Goal: Task Accomplishment & Management: Manage account settings

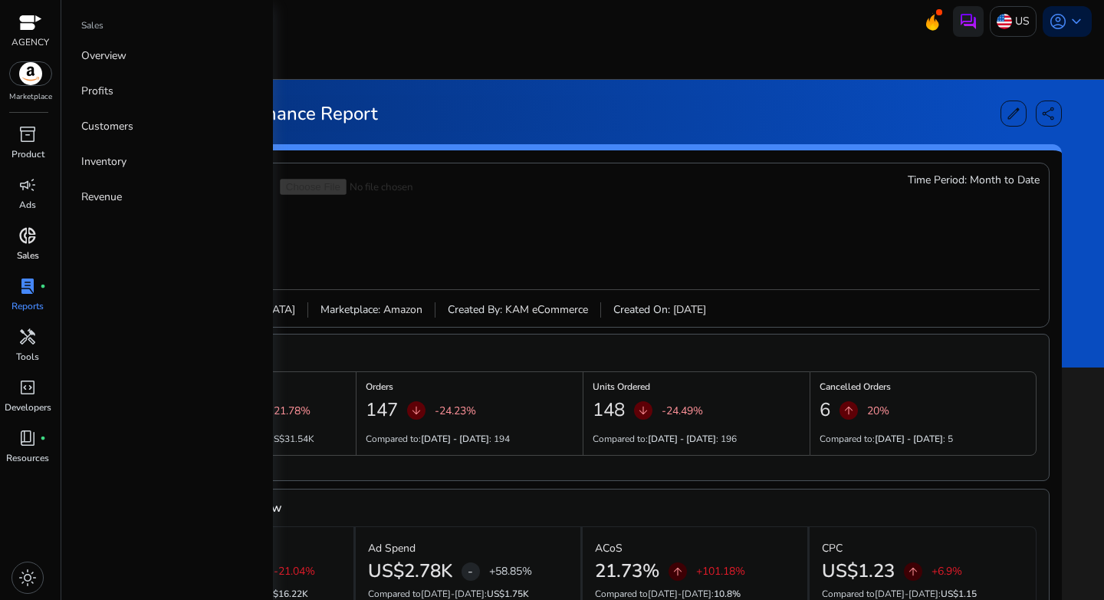
click at [25, 235] on span "donut_small" at bounding box center [27, 235] width 18 height 18
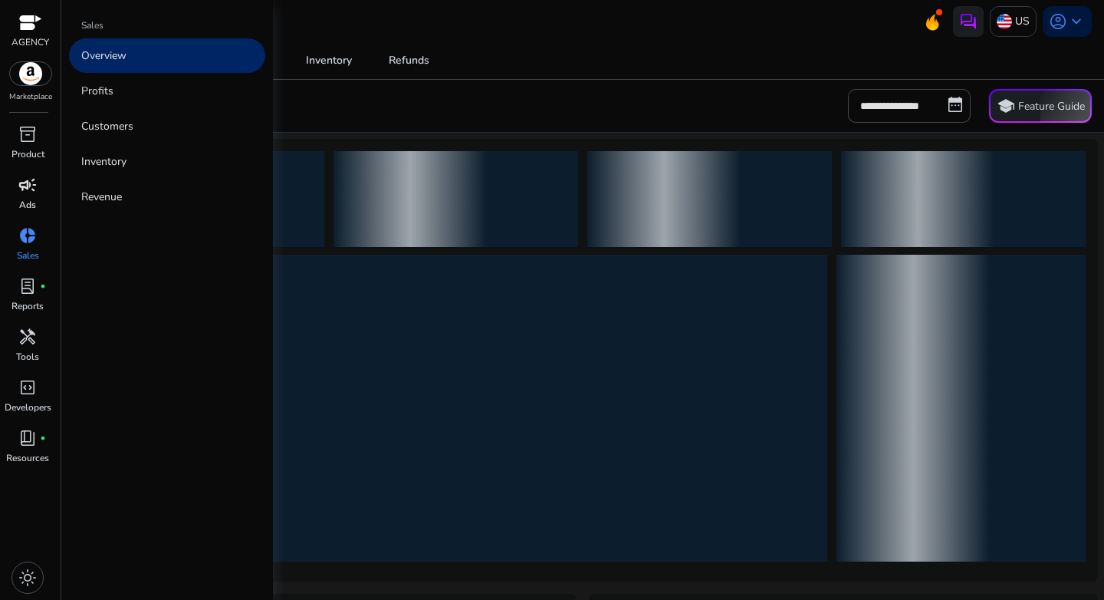
click at [14, 182] on div "campaign" at bounding box center [27, 185] width 43 height 25
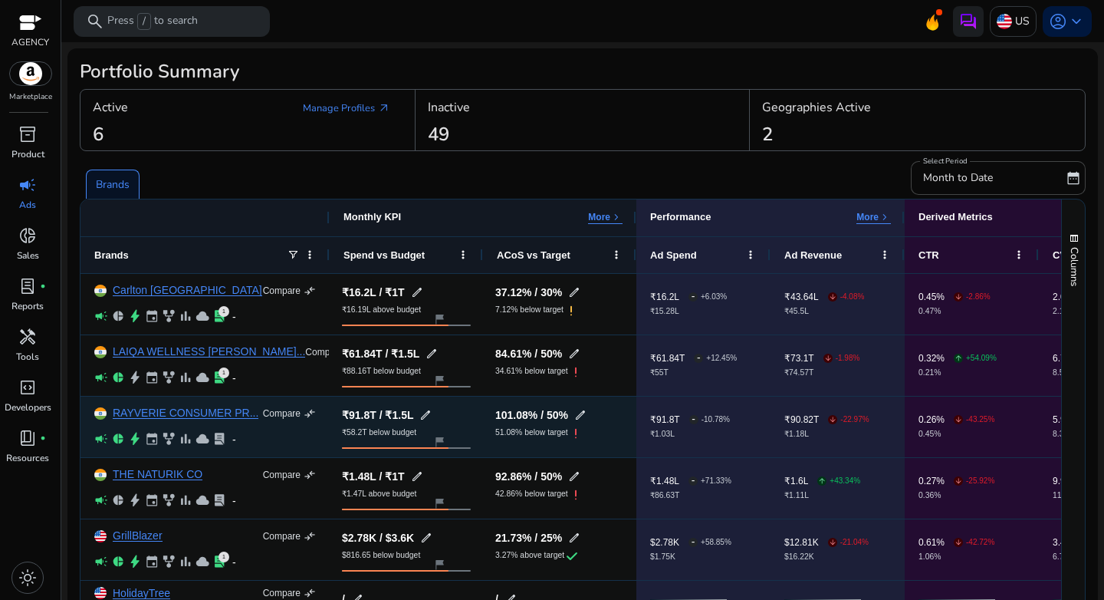
scroll to position [29, 0]
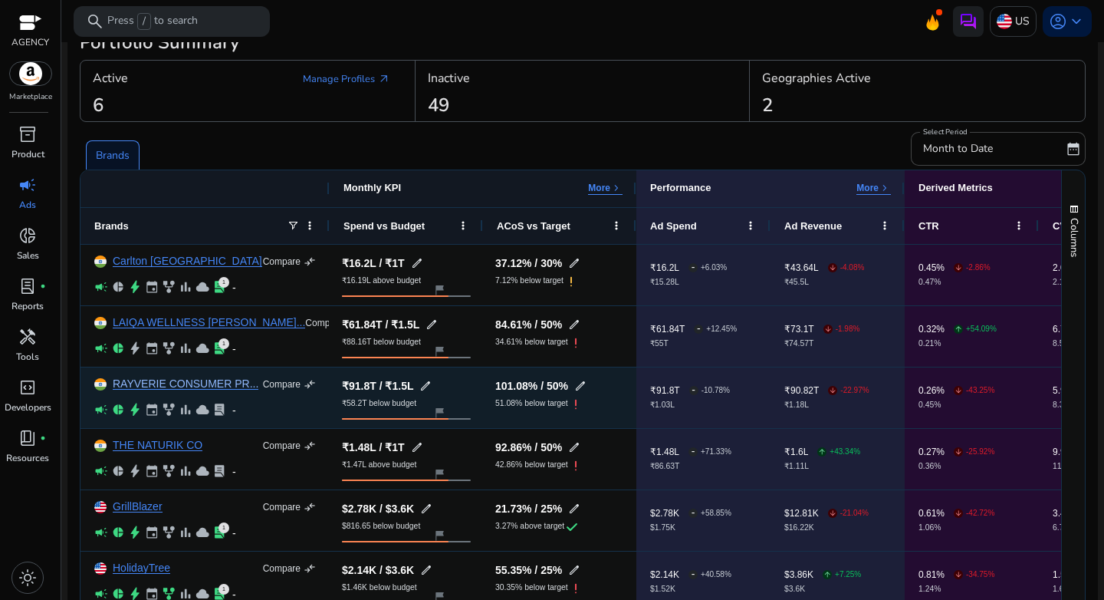
click at [177, 384] on link "RAYVERIE CONSUMER PR..." at bounding box center [186, 384] width 146 height 12
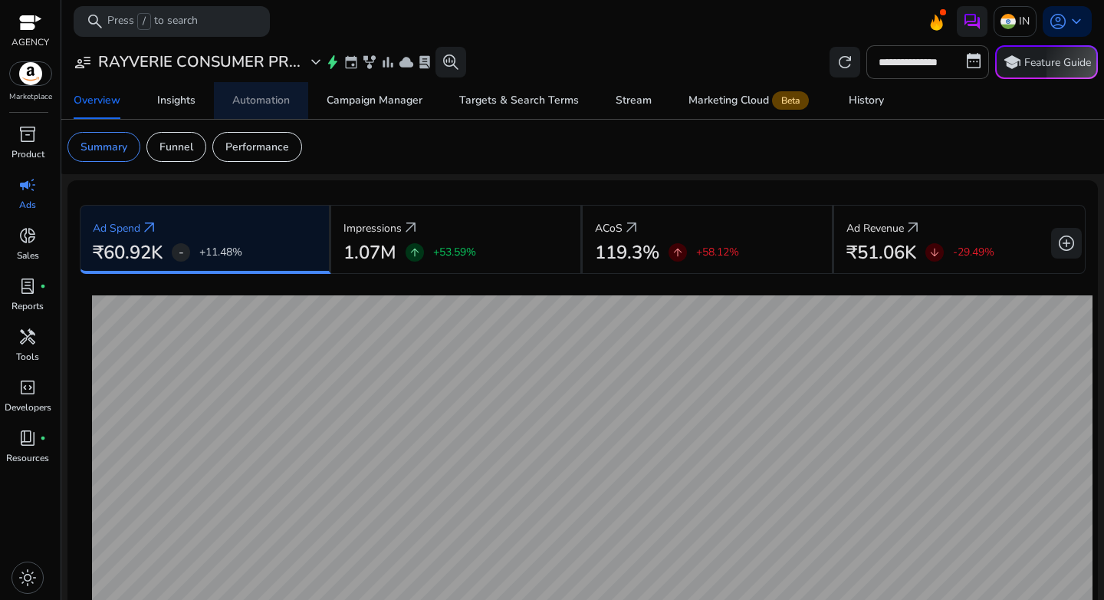
click at [268, 96] on div "Automation" at bounding box center [261, 100] width 58 height 11
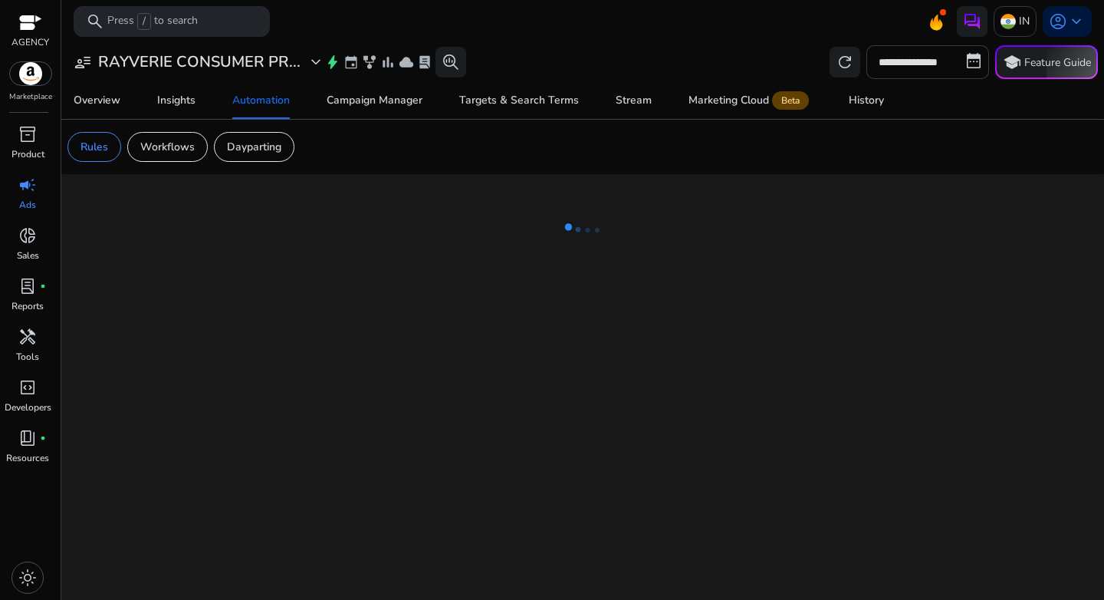
click at [928, 58] on input "**********" at bounding box center [928, 62] width 123 height 34
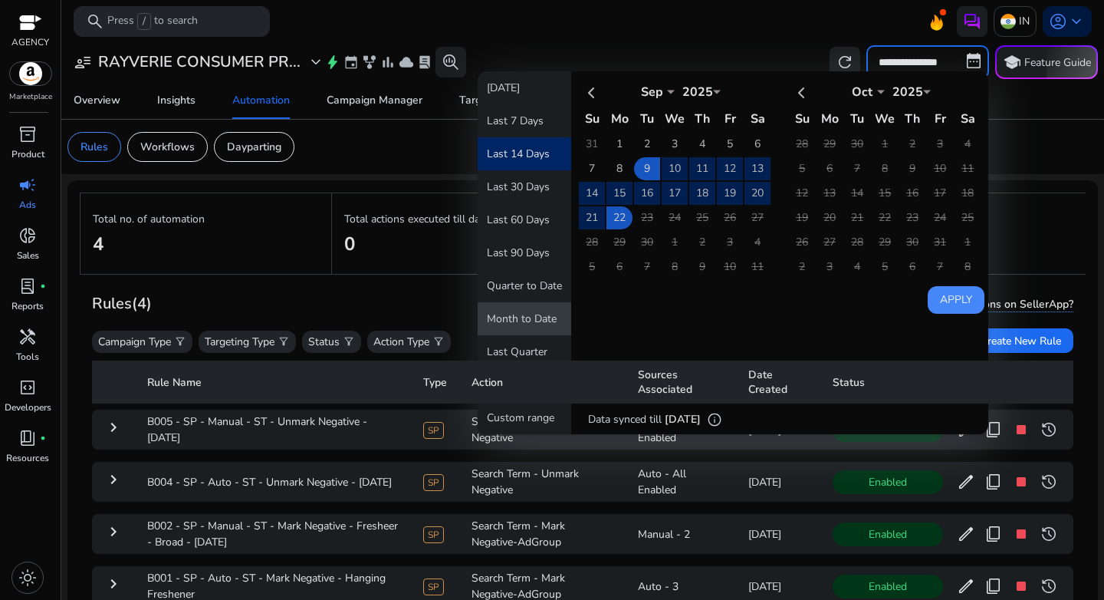
click at [530, 323] on button "Month to Date" at bounding box center [525, 318] width 94 height 33
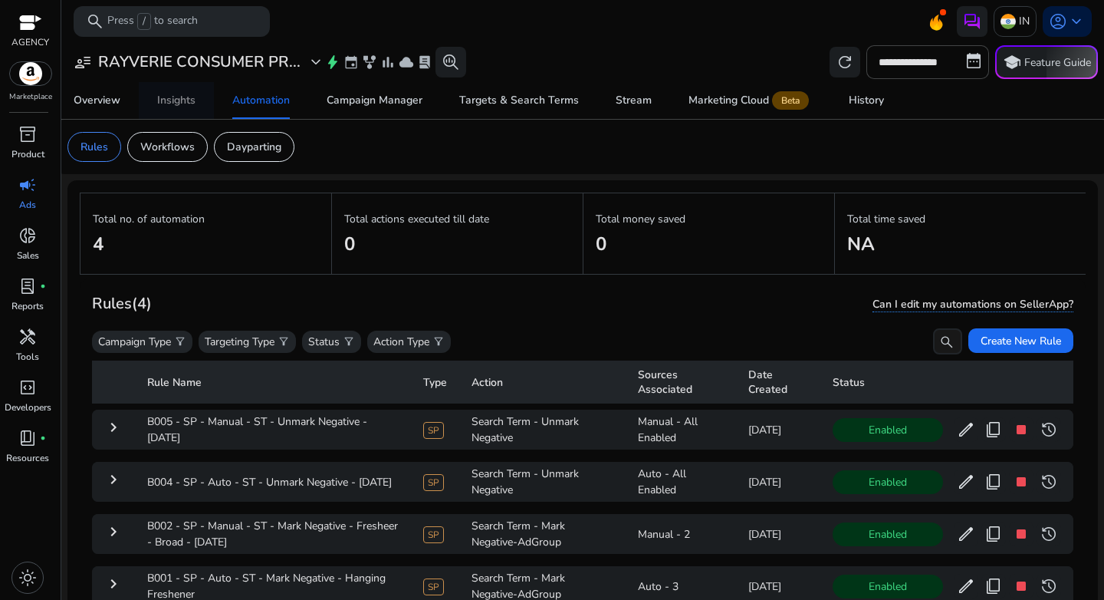
click at [179, 100] on div "Insights" at bounding box center [176, 100] width 38 height 11
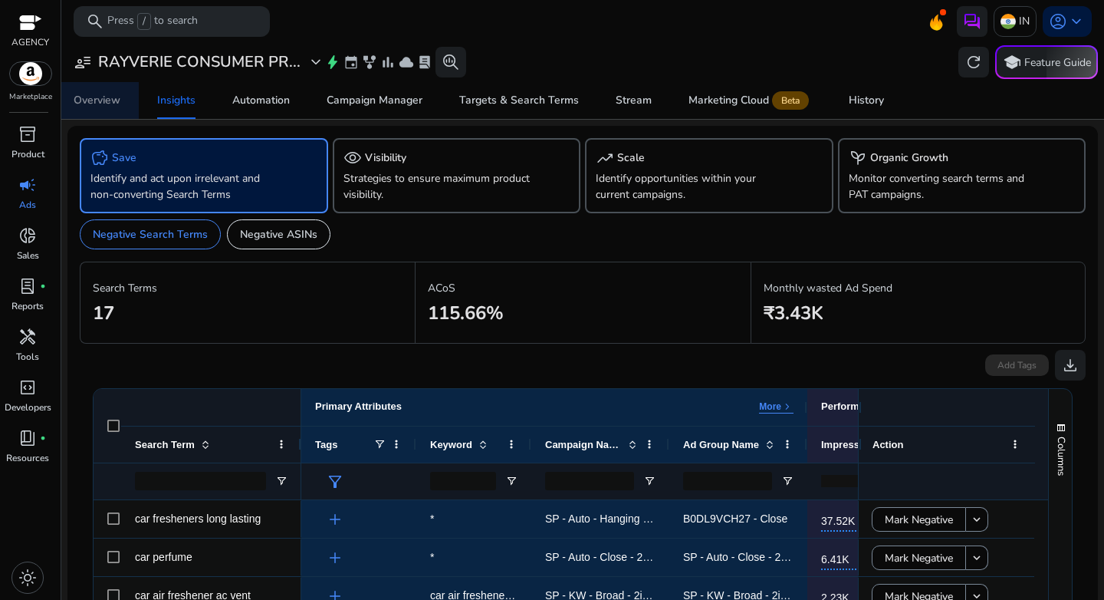
click at [109, 106] on div "Overview" at bounding box center [97, 100] width 47 height 11
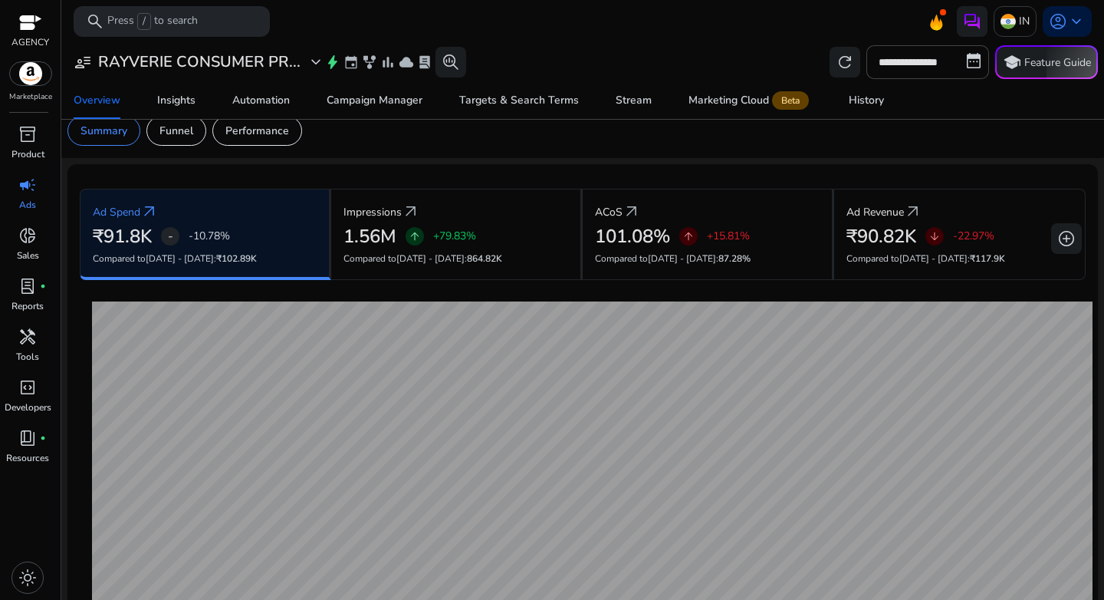
scroll to position [14, 0]
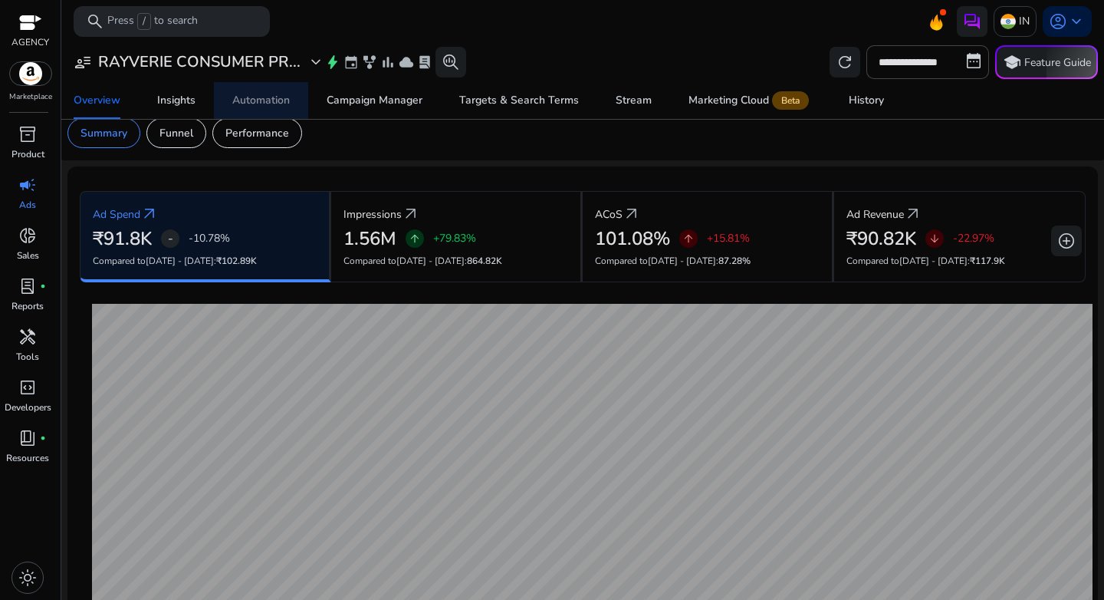
click at [258, 89] on span "Automation" at bounding box center [261, 100] width 58 height 37
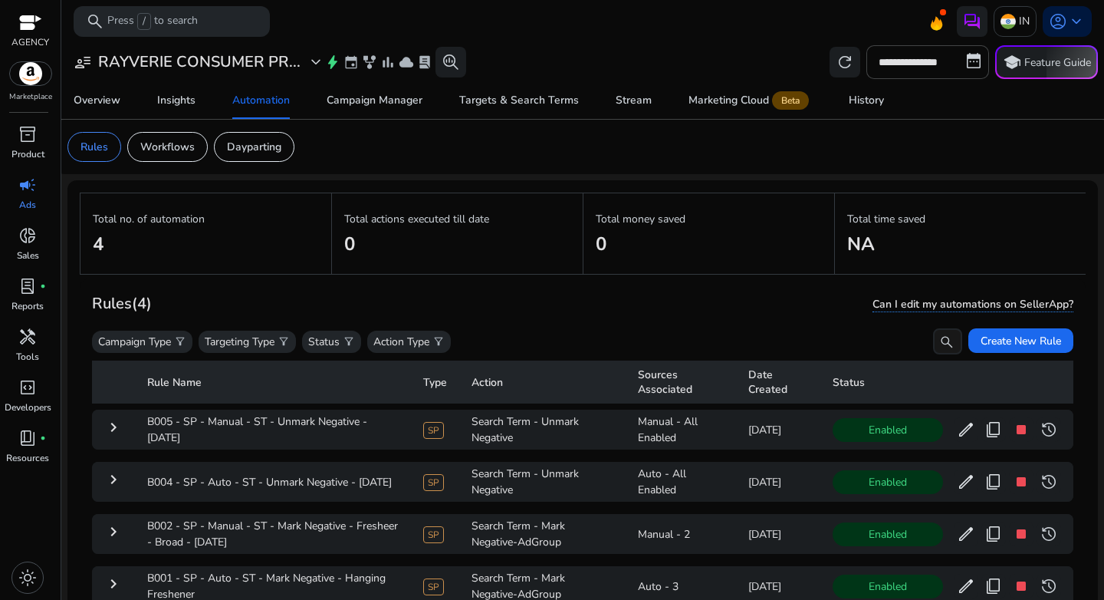
scroll to position [112, 0]
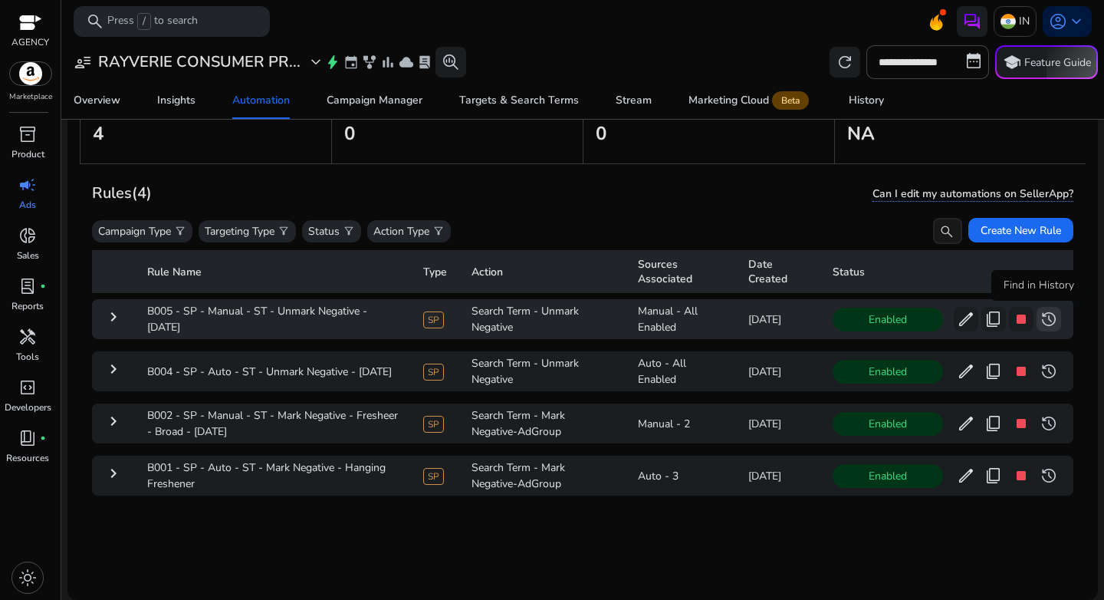
click at [1042, 321] on span "history" at bounding box center [1049, 319] width 18 height 18
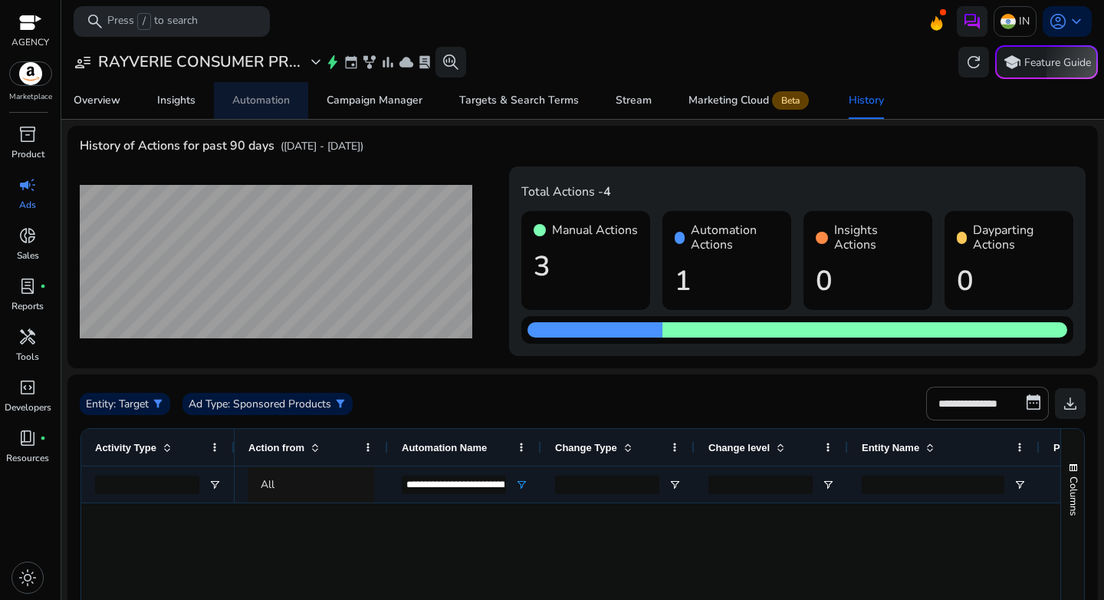
click at [248, 87] on span "Automation" at bounding box center [261, 100] width 58 height 37
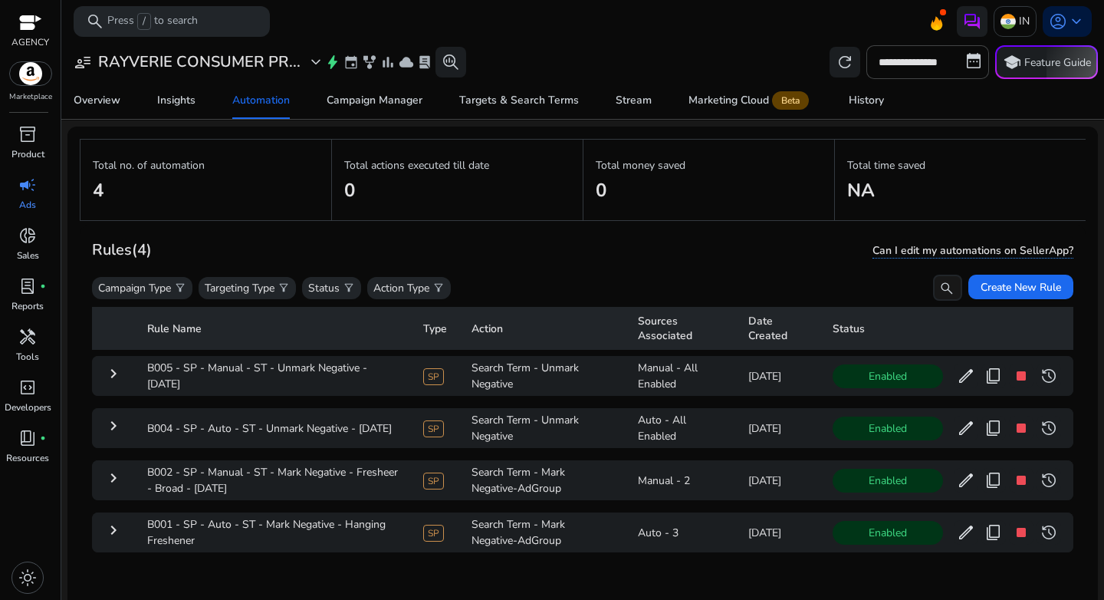
scroll to position [112, 0]
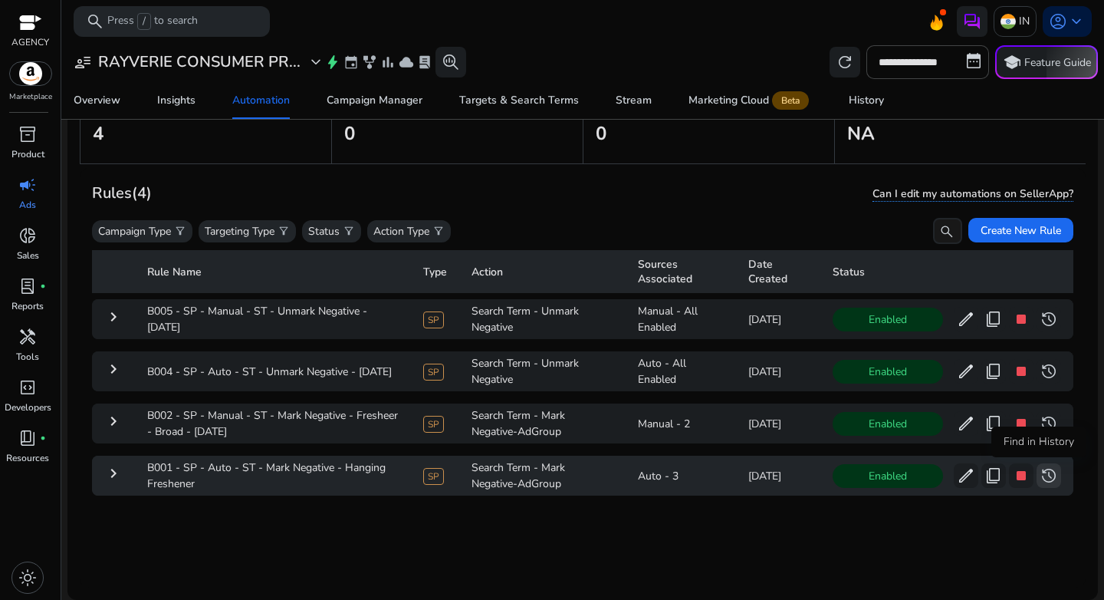
click at [1040, 478] on span "history" at bounding box center [1049, 475] width 18 height 18
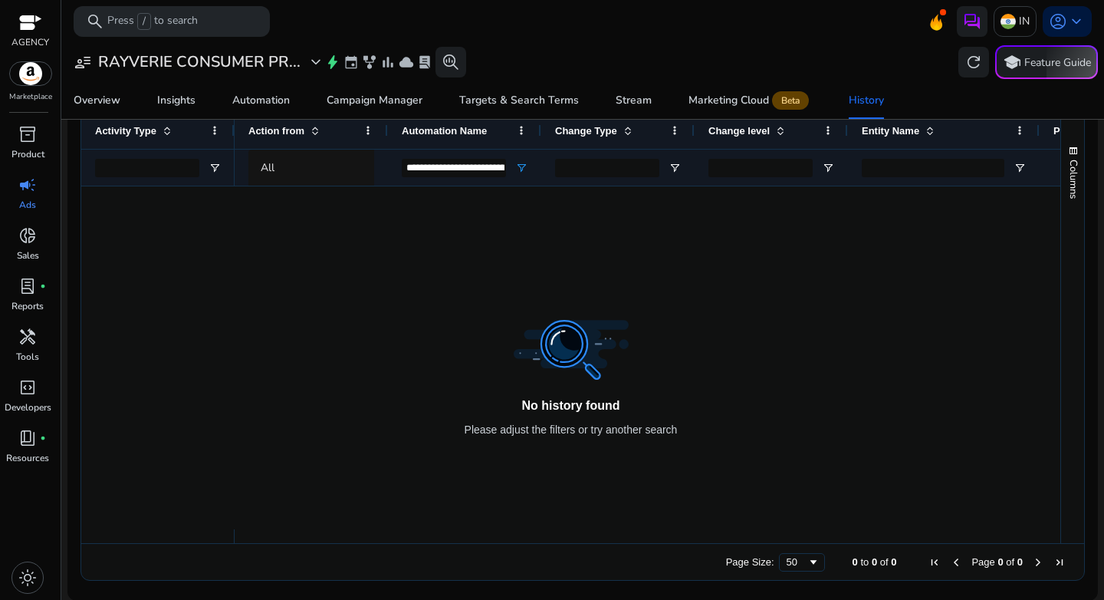
scroll to position [37, 0]
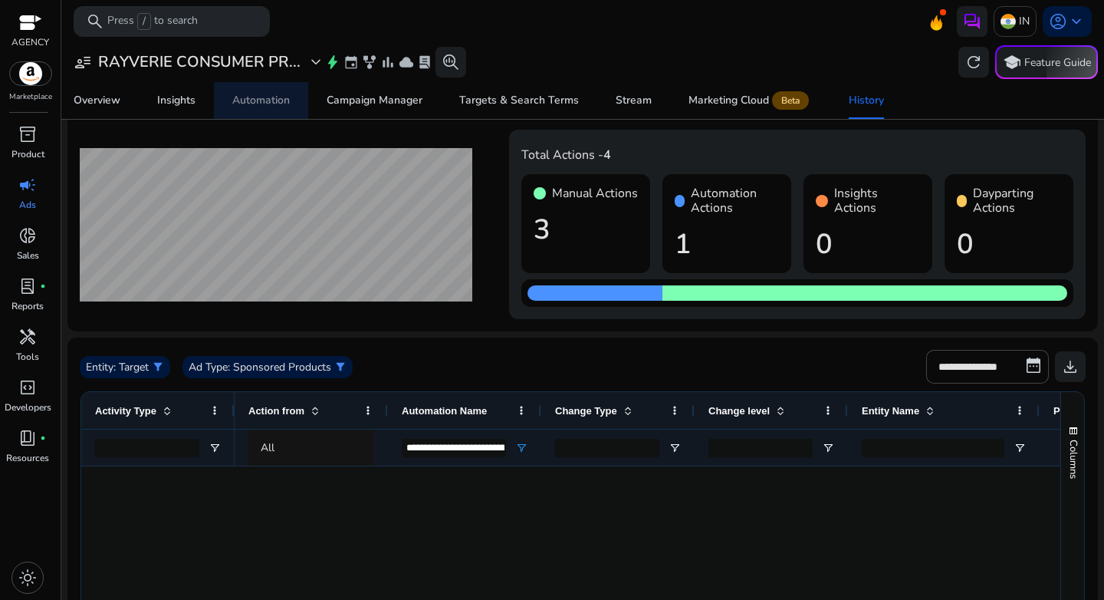
click at [245, 108] on span "Automation" at bounding box center [261, 100] width 58 height 37
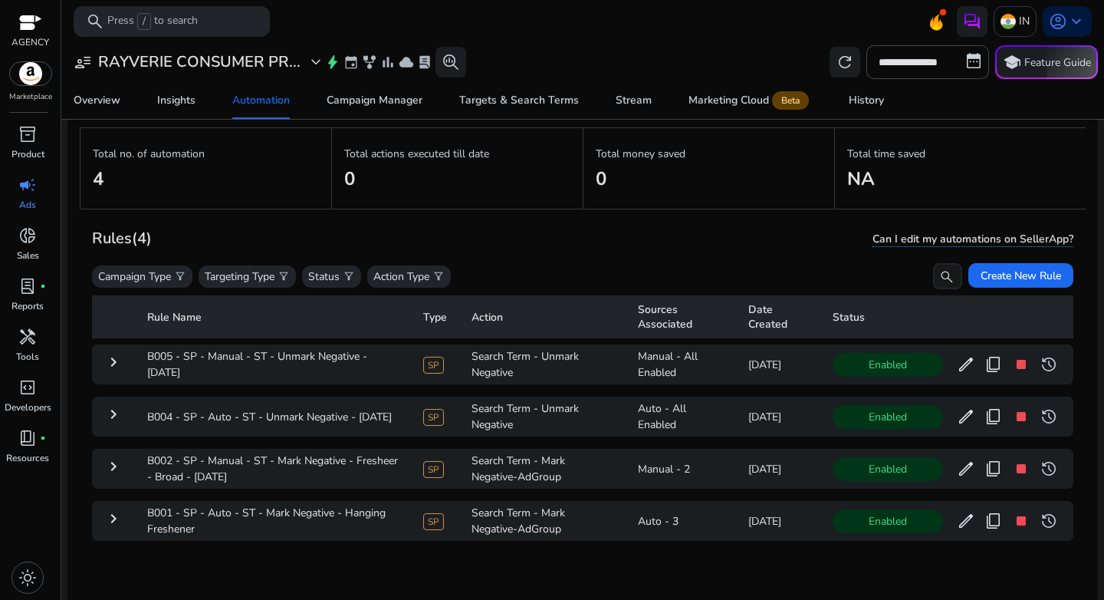
scroll to position [112, 0]
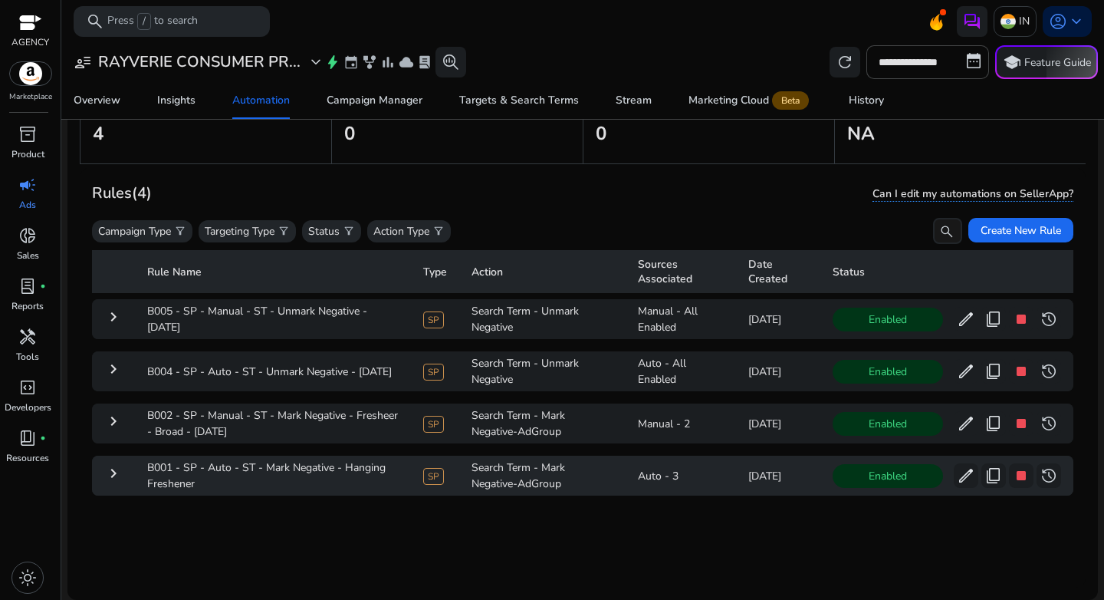
click at [114, 473] on mat-icon "keyboard_arrow_right" at bounding box center [113, 473] width 18 height 18
click at [114, 472] on mat-icon "keyboard_arrow_right" at bounding box center [113, 473] width 18 height 18
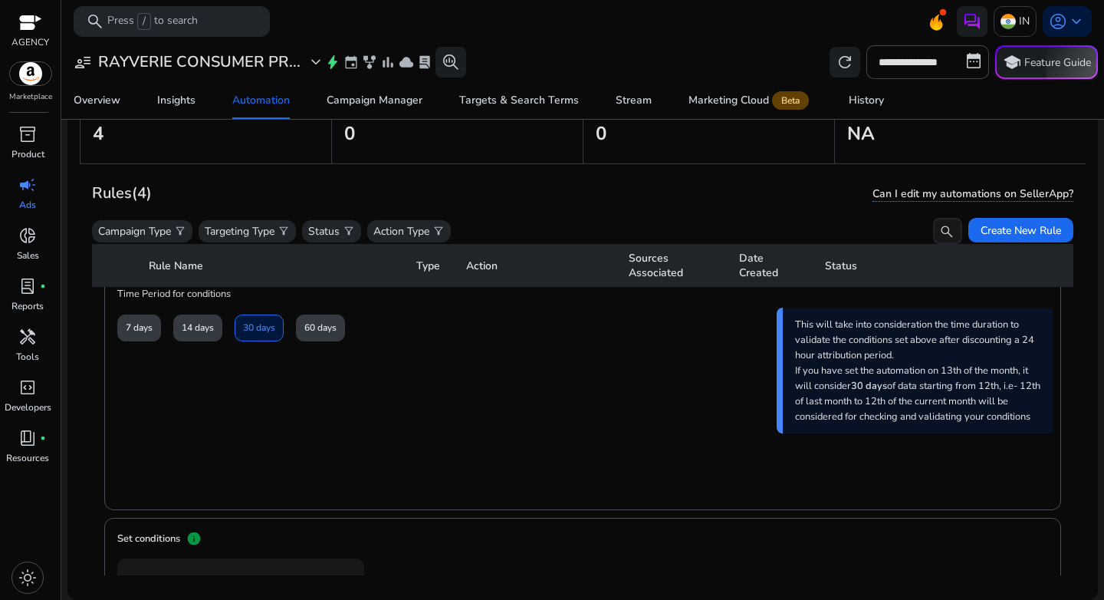
scroll to position [587, 0]
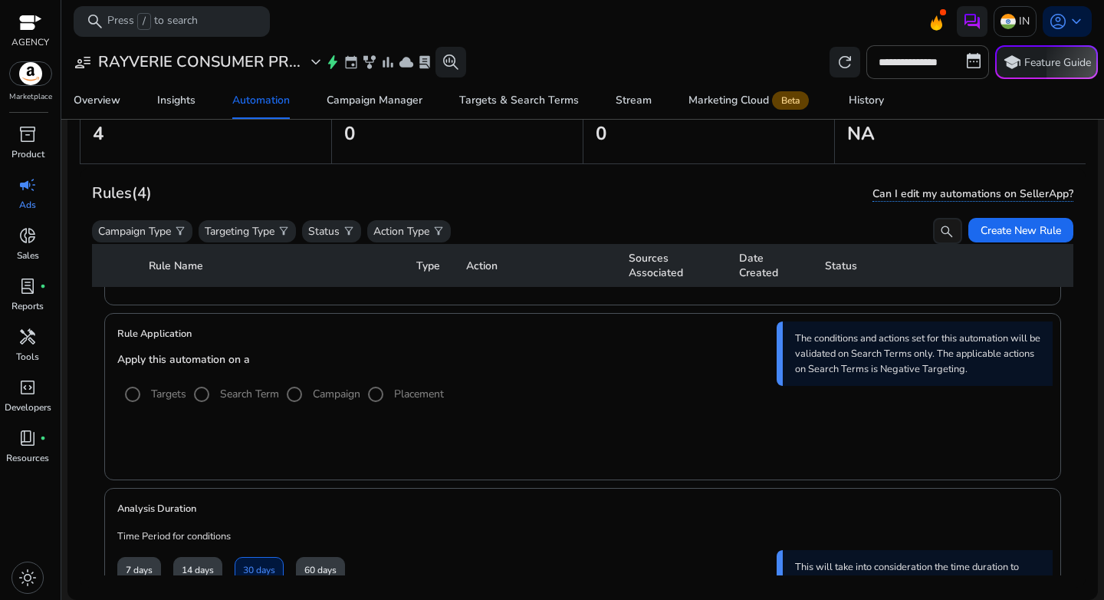
click at [119, 196] on h3 "Rules (4)" at bounding box center [122, 193] width 60 height 18
click at [249, 96] on div "Automation" at bounding box center [261, 100] width 58 height 11
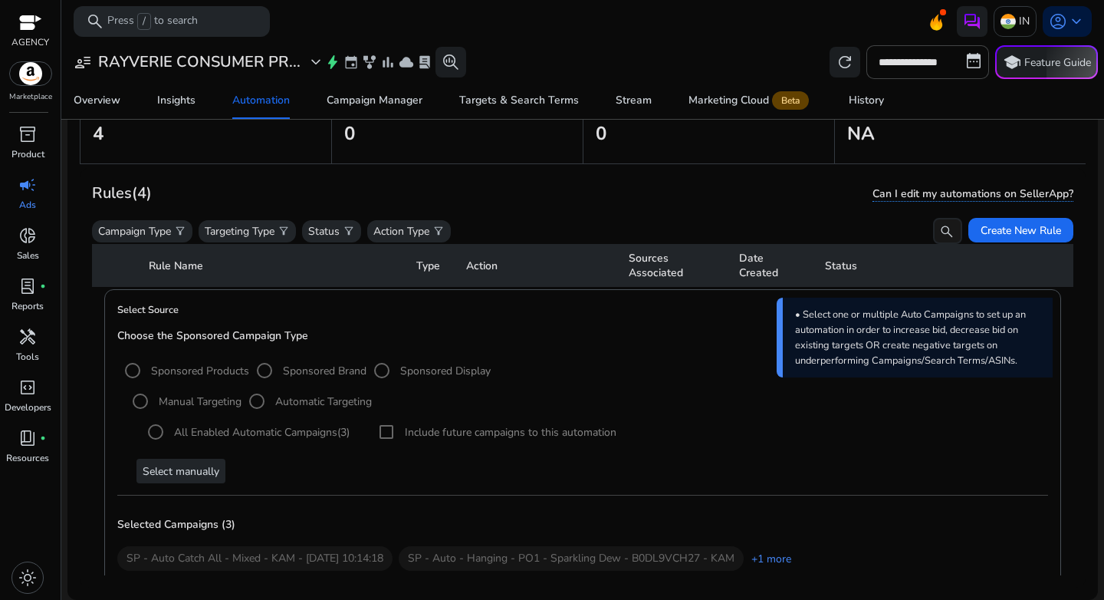
scroll to position [38, 0]
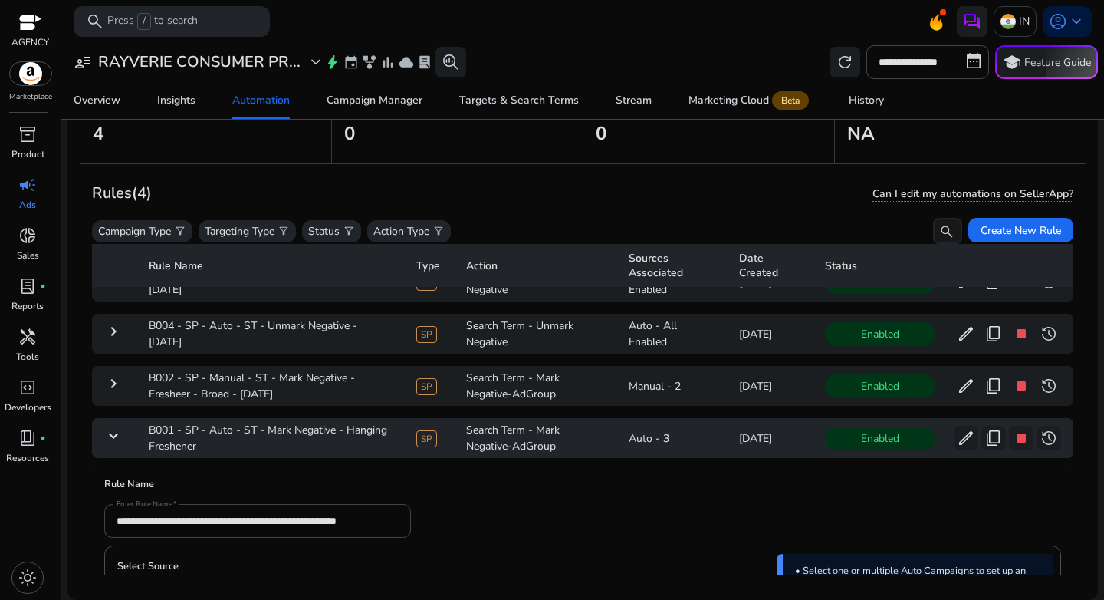
click at [110, 435] on mat-icon "keyboard_arrow_down" at bounding box center [113, 435] width 18 height 18
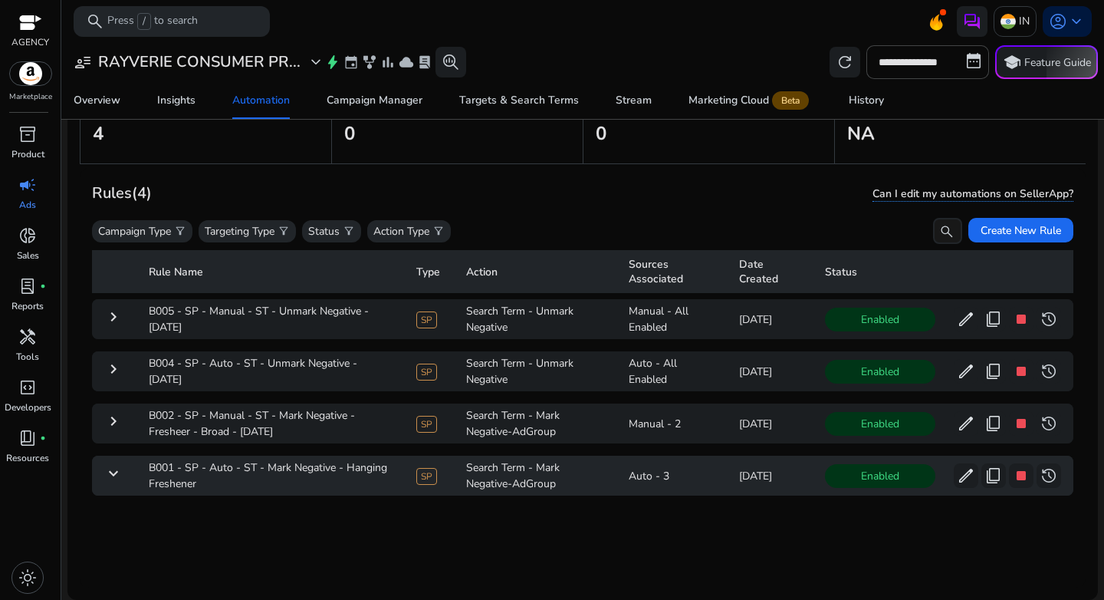
scroll to position [0, 0]
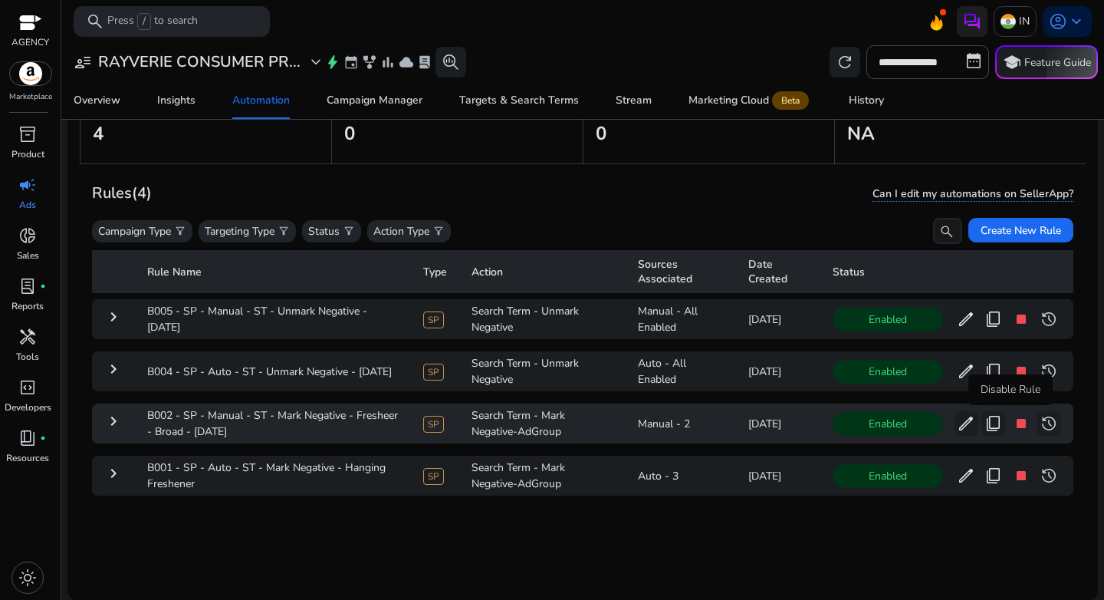
click at [1012, 428] on span "stop" at bounding box center [1021, 423] width 18 height 18
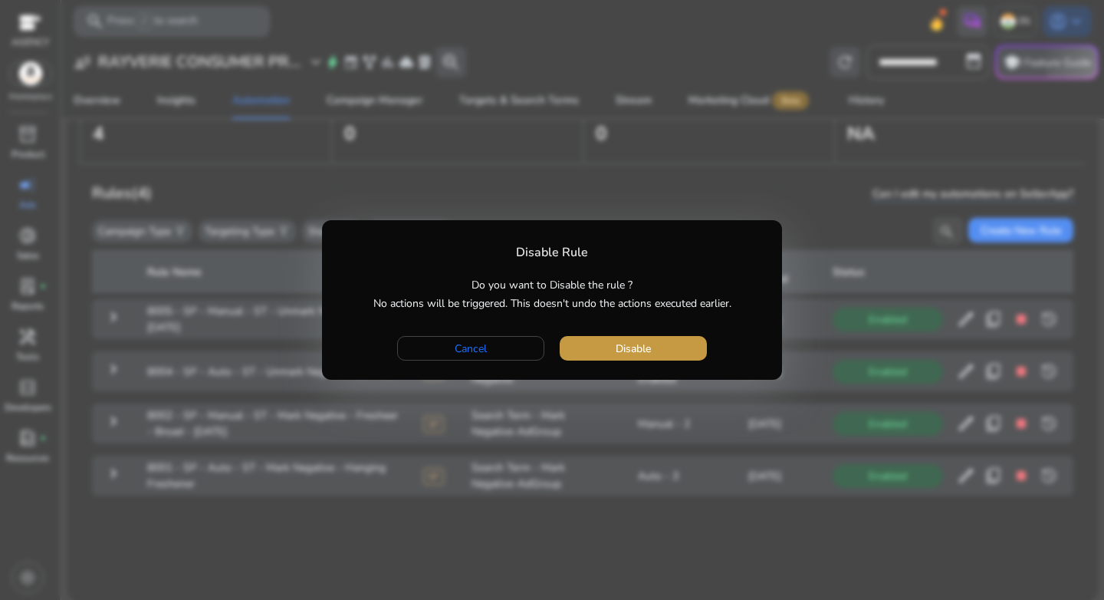
click at [562, 337] on span "button" at bounding box center [633, 348] width 147 height 37
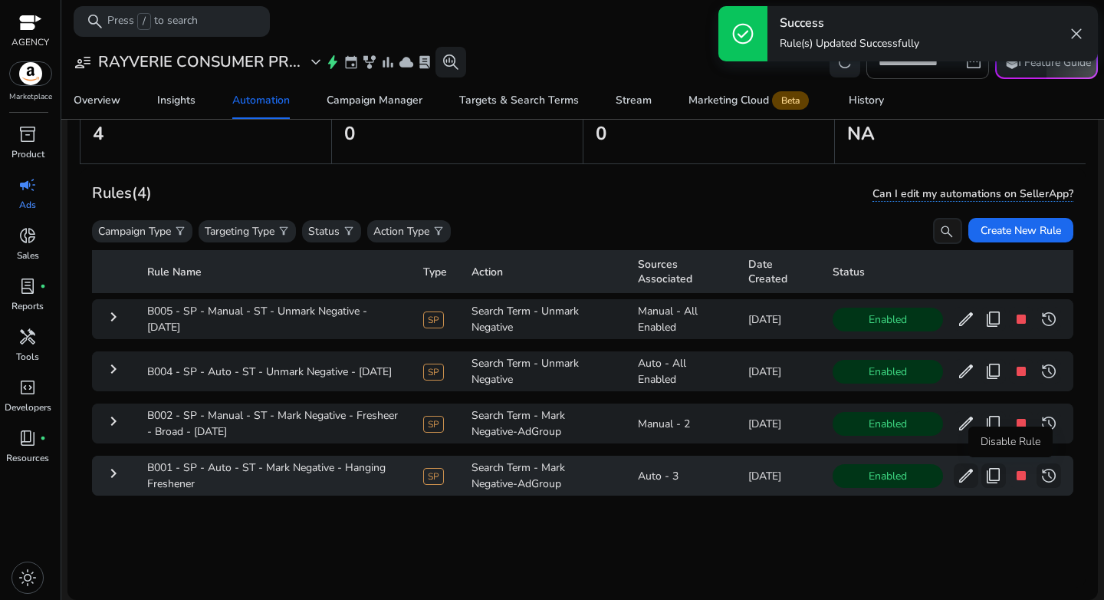
click at [1012, 474] on span "stop" at bounding box center [1021, 475] width 18 height 18
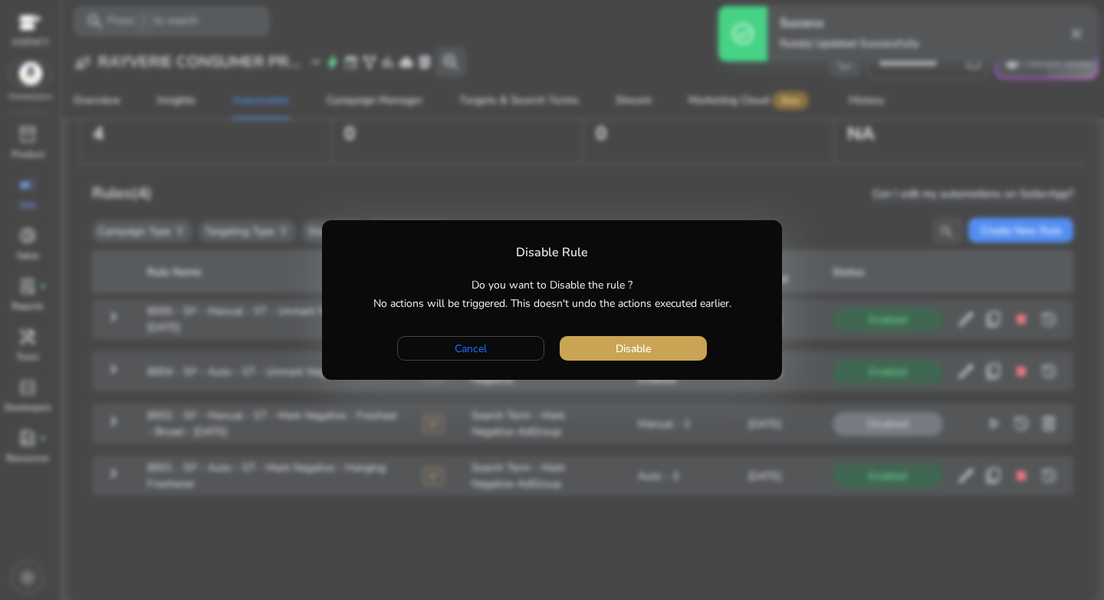
click at [643, 358] on span "button" at bounding box center [633, 348] width 147 height 37
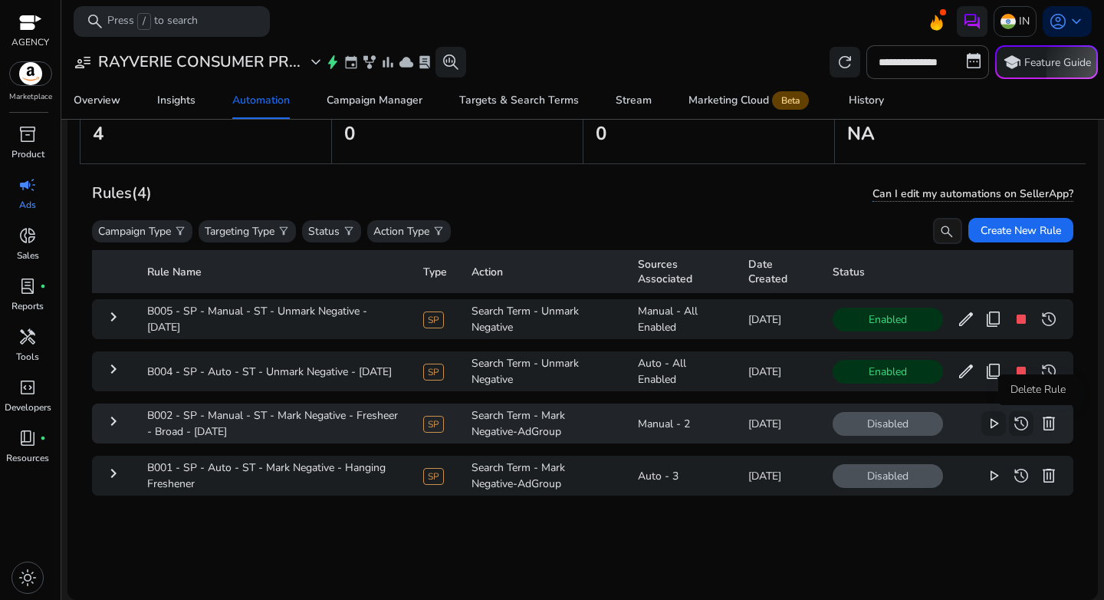
click at [1040, 414] on span "delete" at bounding box center [1049, 423] width 18 height 18
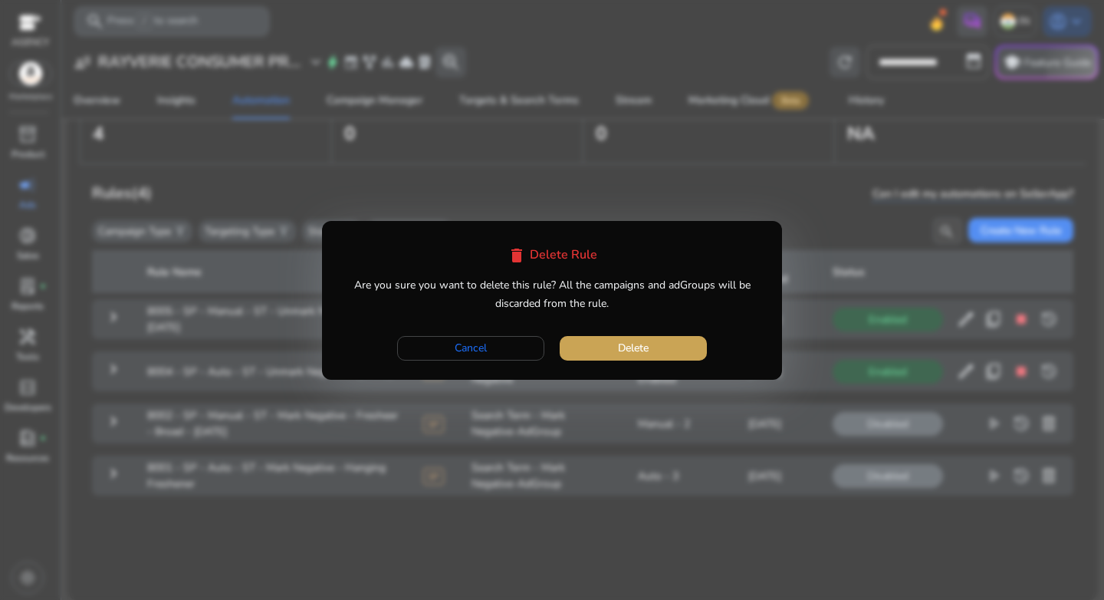
click at [640, 358] on span "button" at bounding box center [633, 348] width 147 height 37
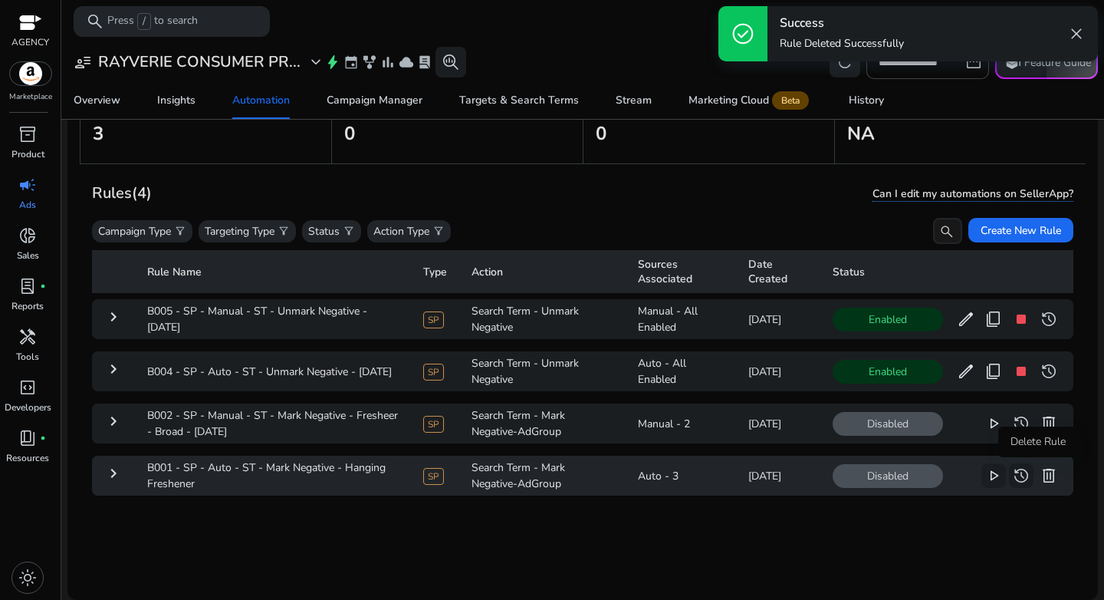
click at [1040, 475] on span "delete" at bounding box center [1049, 475] width 18 height 18
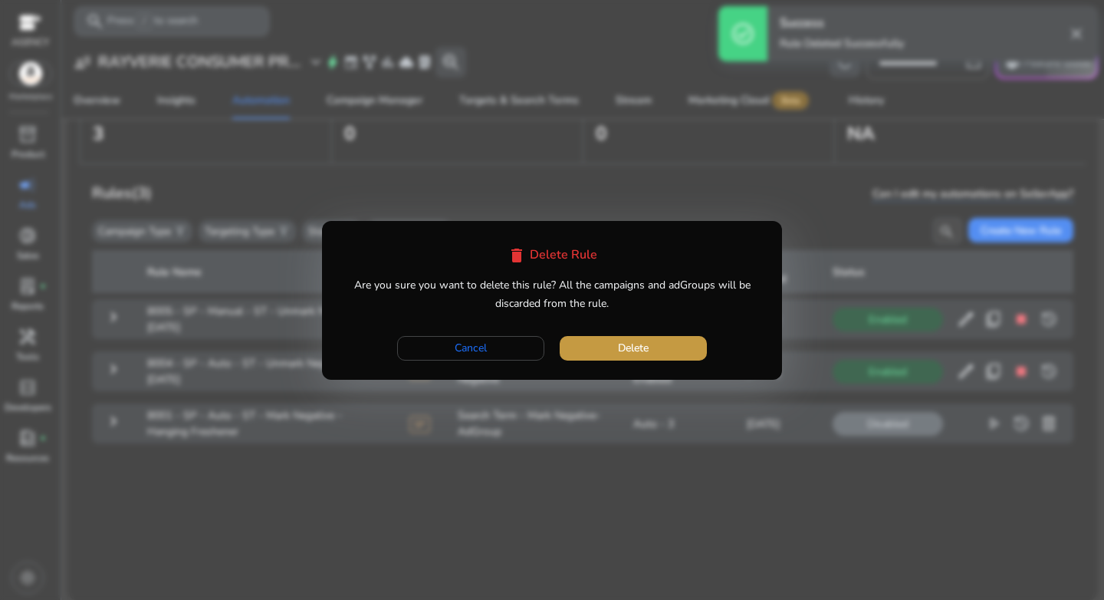
click at [646, 354] on span "Delete" at bounding box center [633, 348] width 31 height 16
